Goal: Find specific page/section

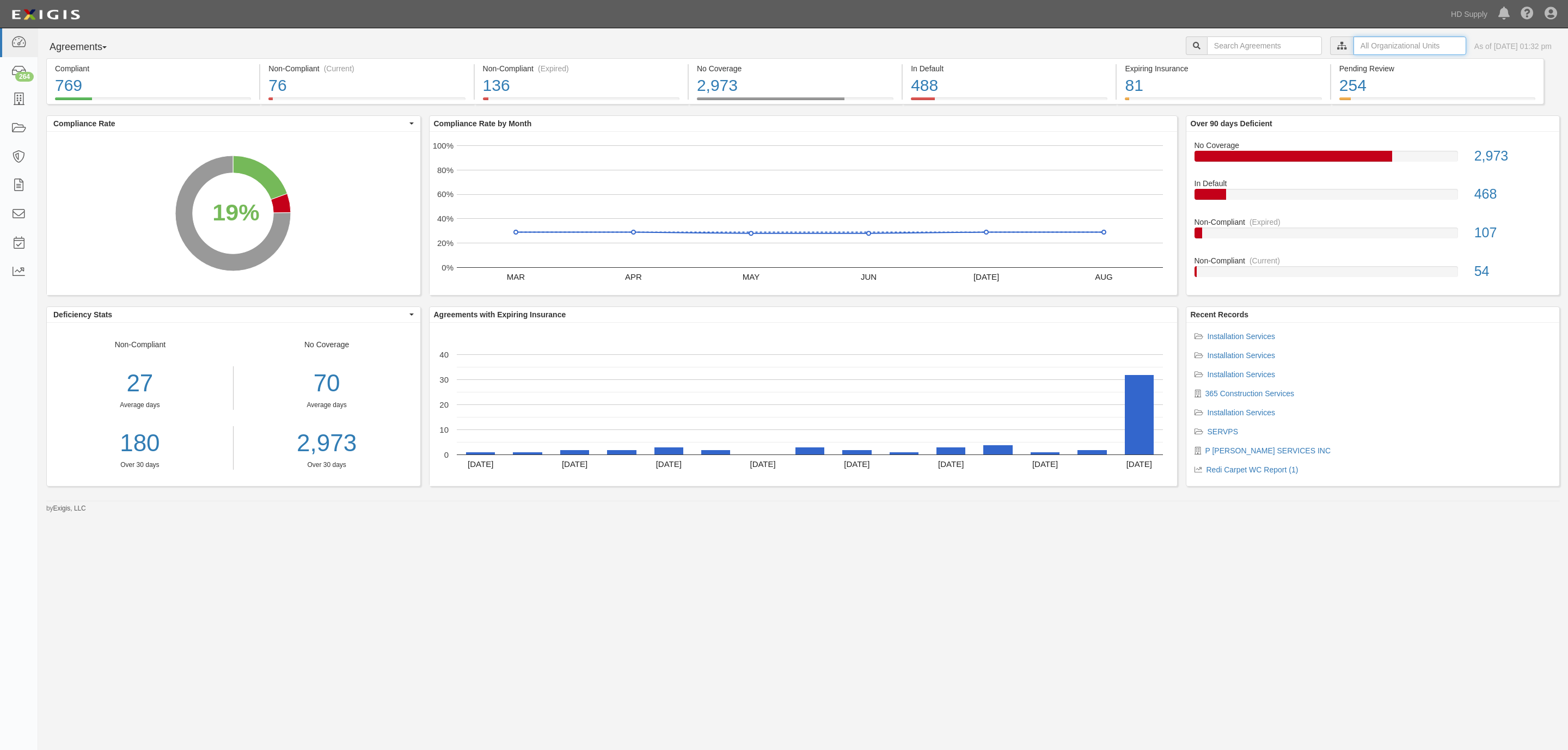
click at [1363, 42] on input "text" at bounding box center [1409, 46] width 112 height 19
click at [1223, 65] on icon at bounding box center [1227, 66] width 8 height 5
click at [1221, 98] on input "Redi Carpet" at bounding box center [1222, 97] width 7 height 7
checkbox input "true"
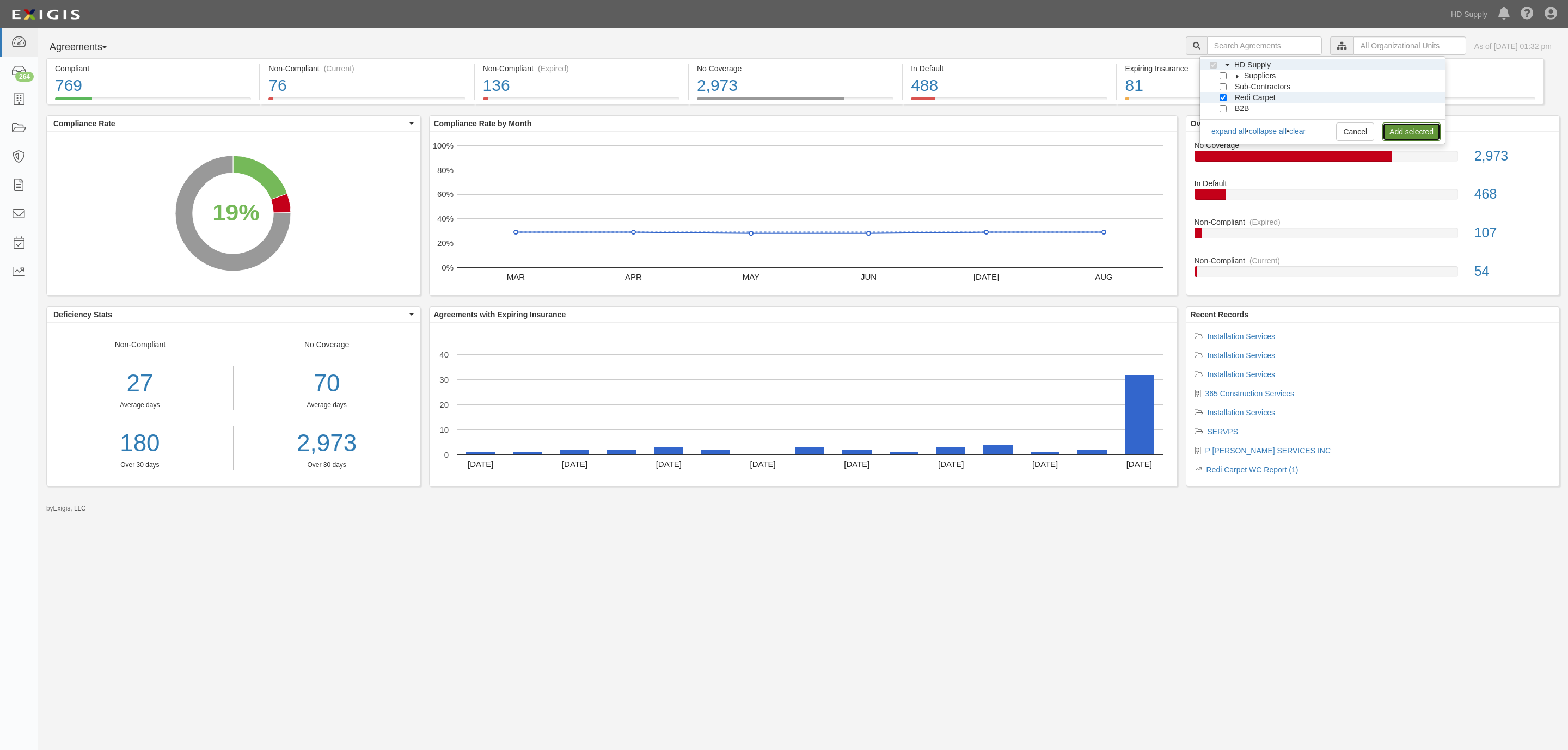
click at [1400, 132] on link "Add selected" at bounding box center [1411, 131] width 59 height 19
